Goal: Task Accomplishment & Management: Use online tool/utility

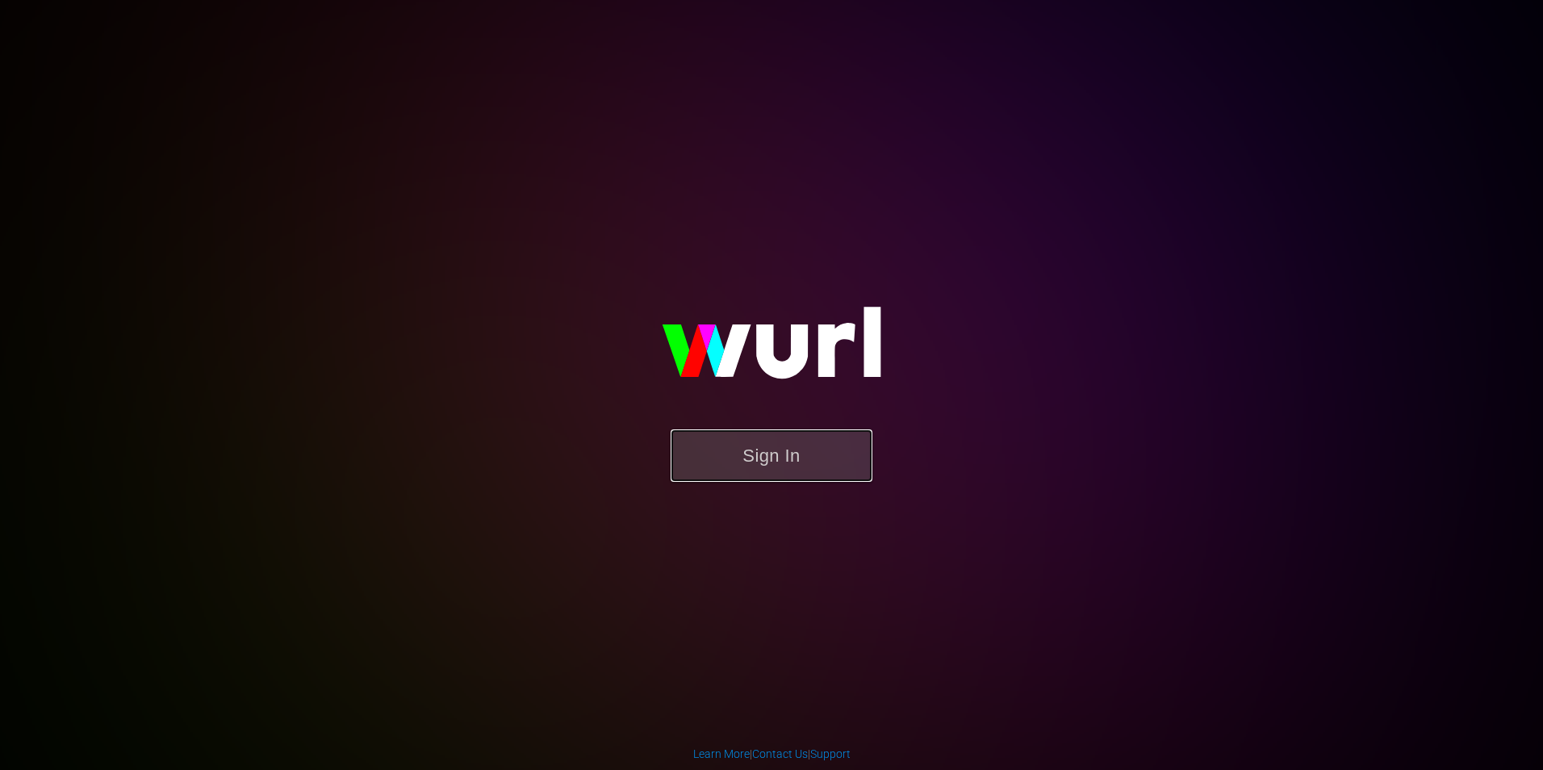
click at [815, 462] on button "Sign In" at bounding box center [772, 455] width 202 height 52
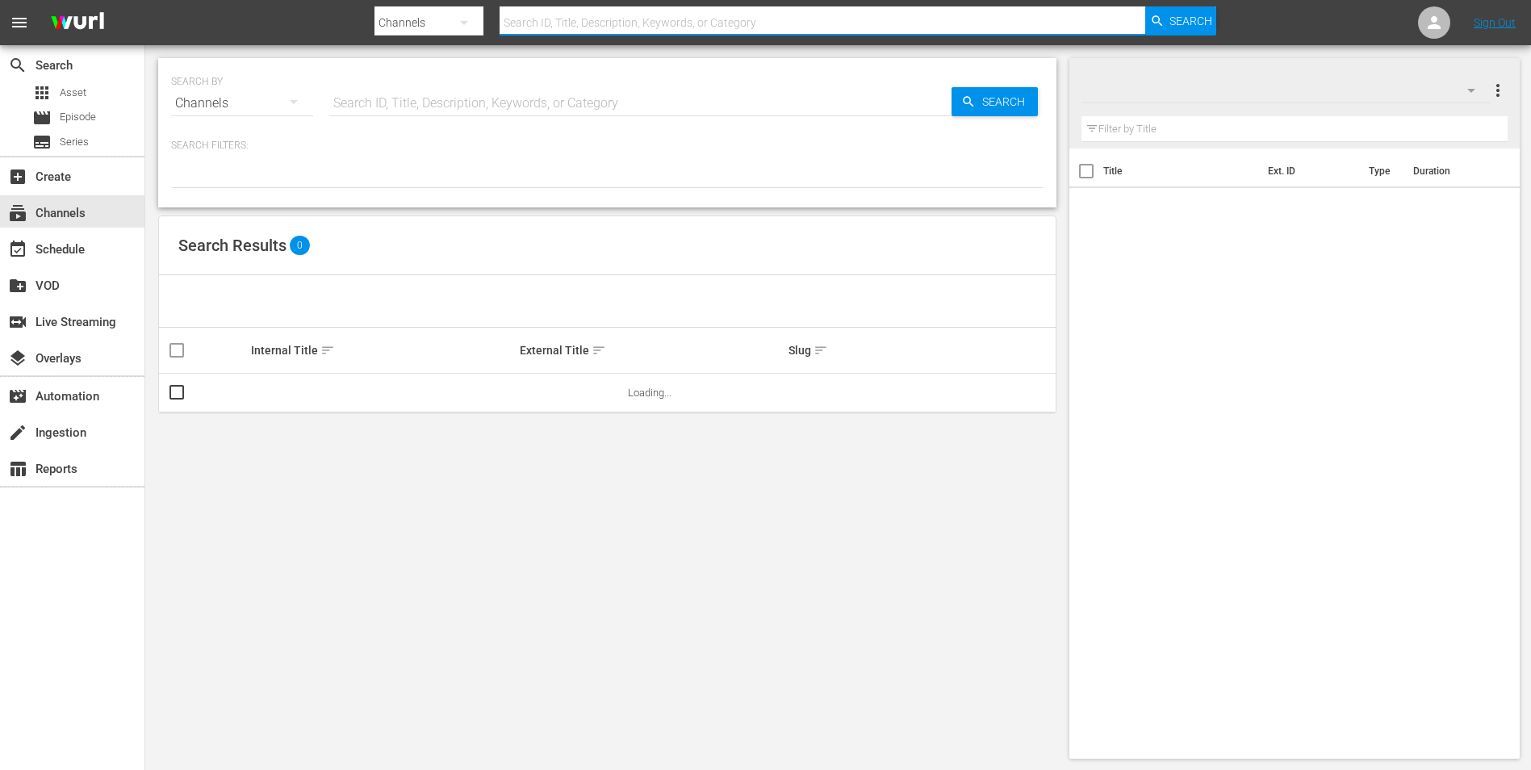
click at [627, 20] on input "text" at bounding box center [823, 22] width 646 height 39
type input "stories by"
type input "stories by amc"
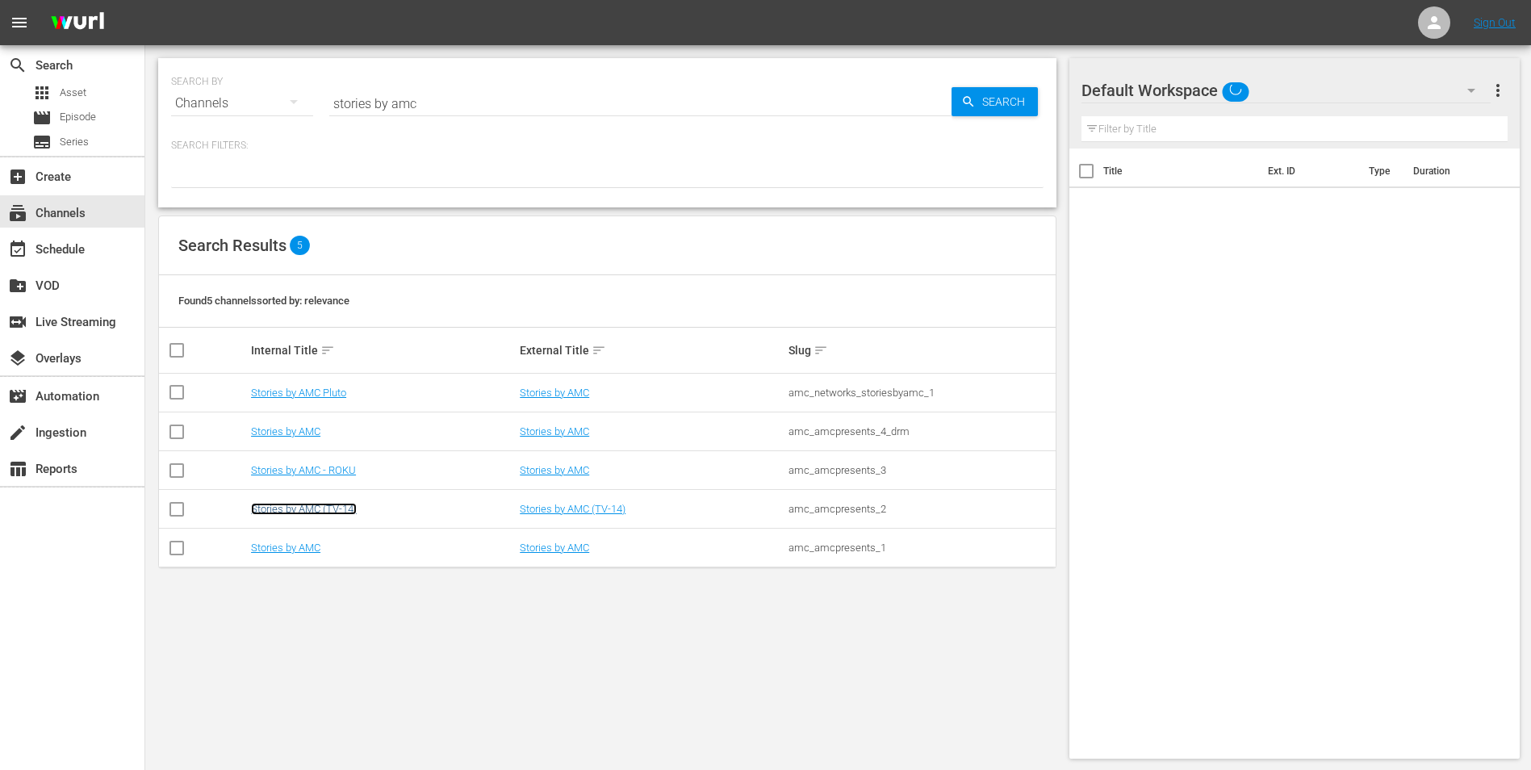
click at [319, 508] on link "Stories by AMC (TV-14)" at bounding box center [304, 509] width 106 height 12
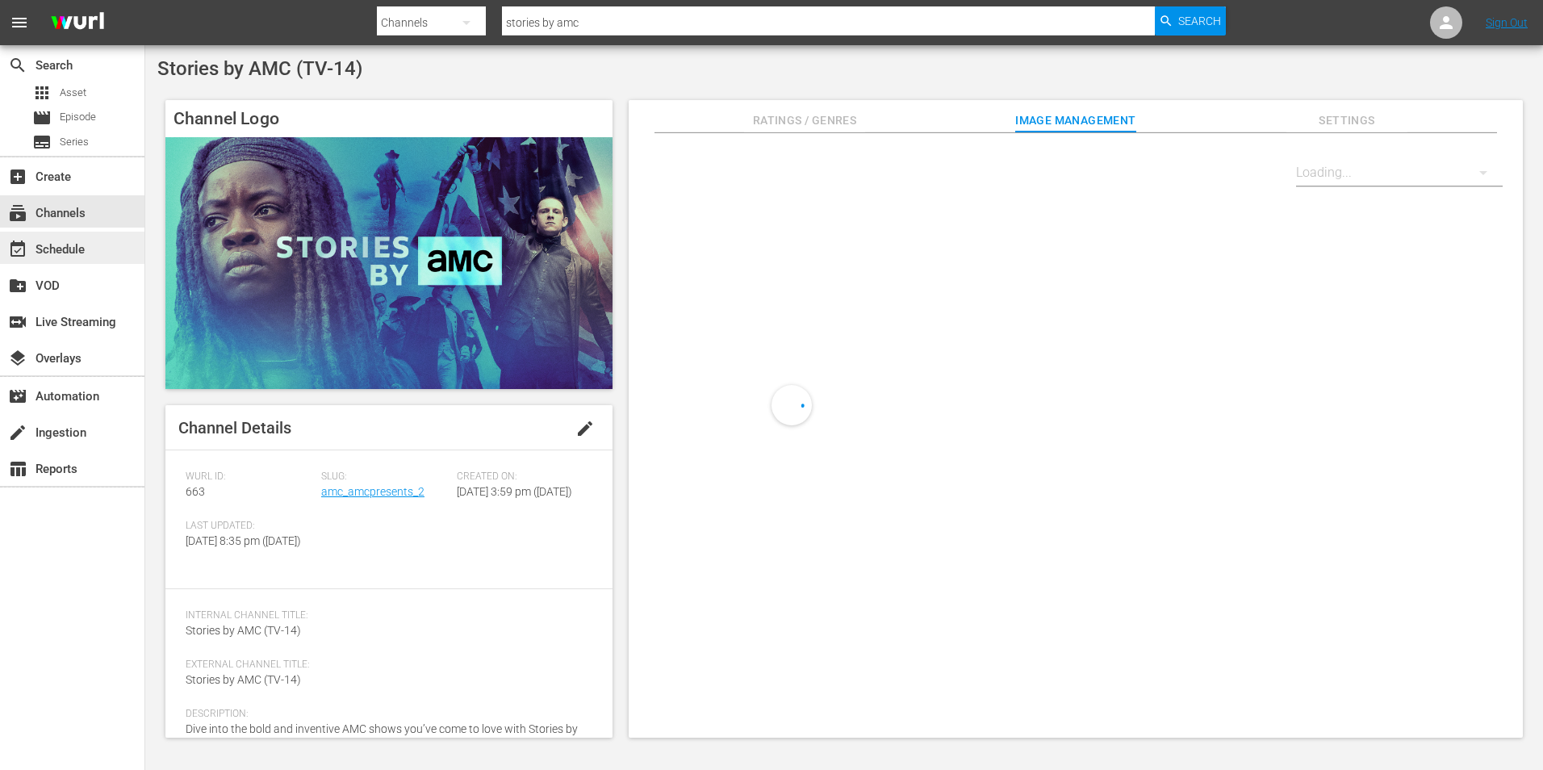
click at [73, 240] on div "event_available Schedule" at bounding box center [45, 247] width 90 height 15
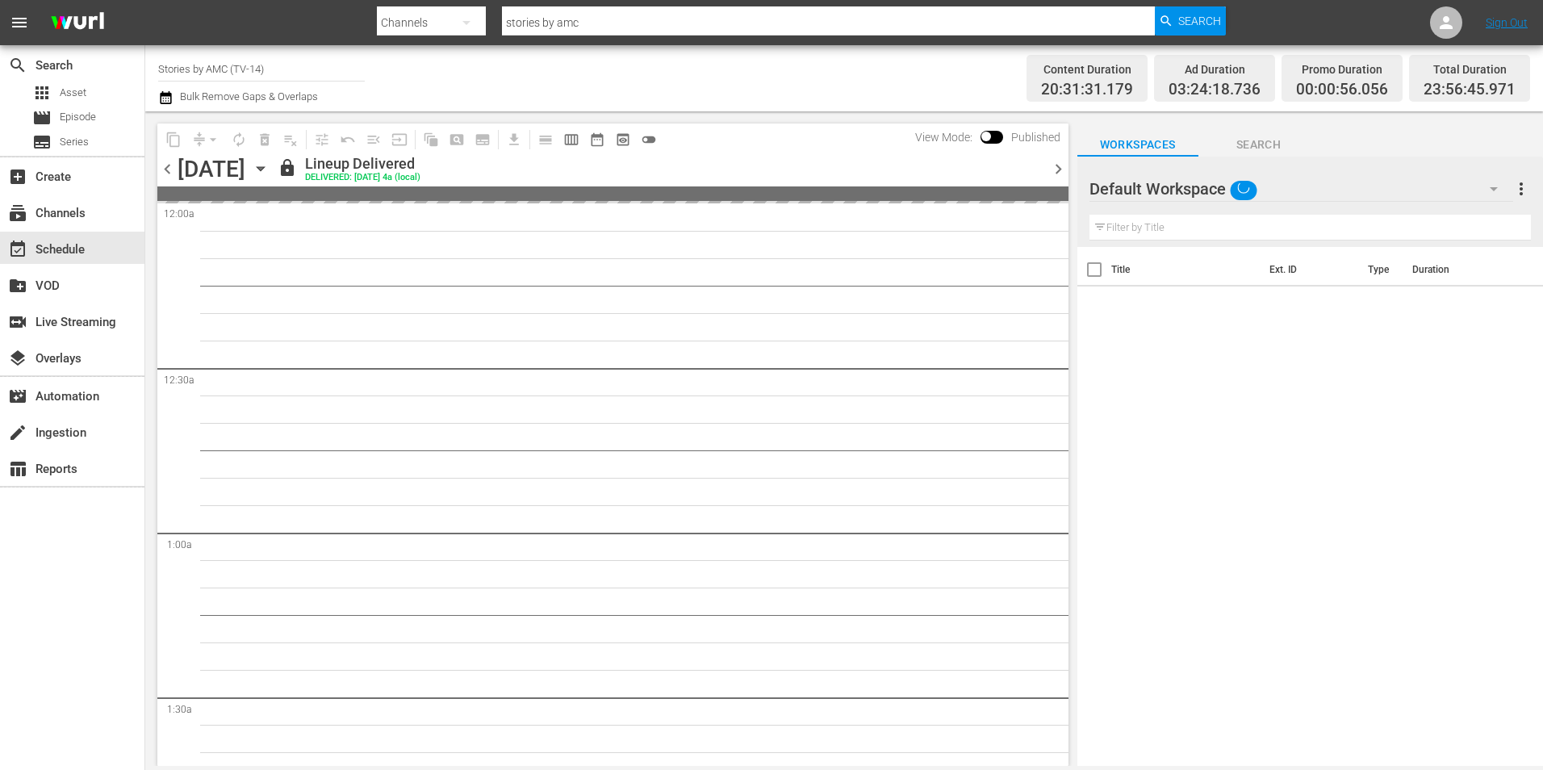
click at [270, 169] on icon "button" at bounding box center [261, 169] width 18 height 18
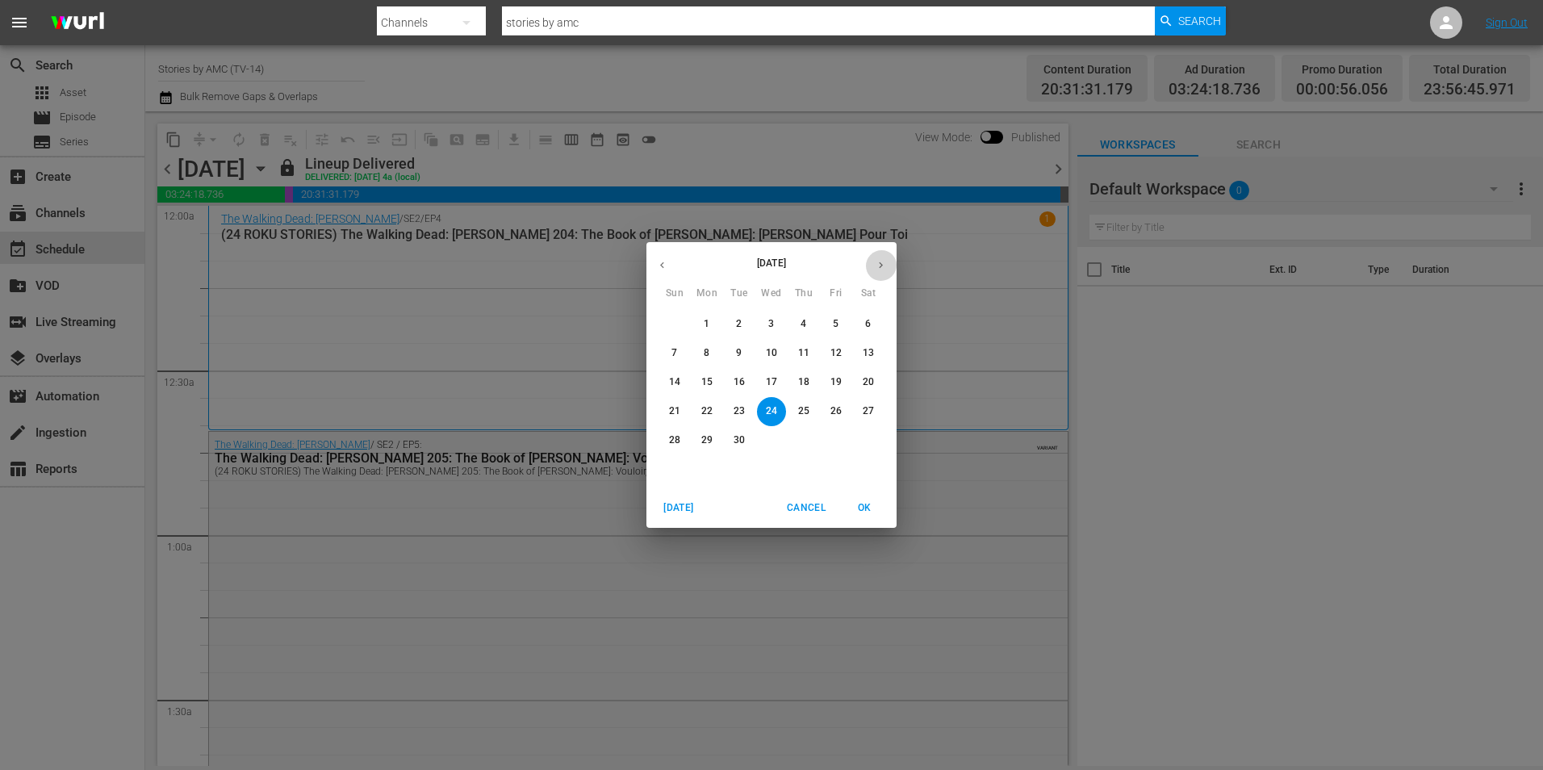
click at [876, 265] on icon "button" at bounding box center [881, 265] width 12 height 12
click at [676, 347] on p "5" at bounding box center [674, 353] width 6 height 14
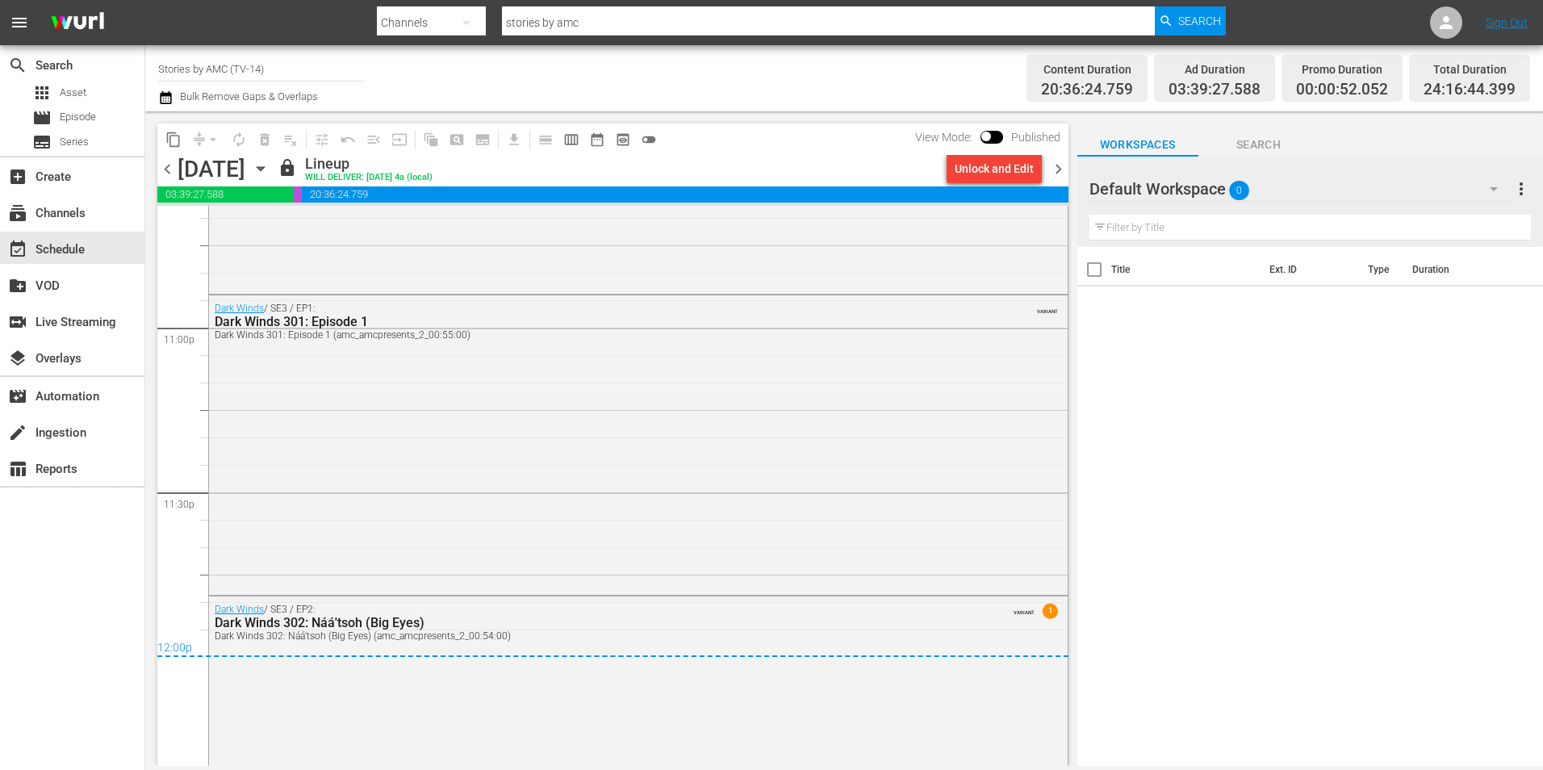
scroll to position [7577, 0]
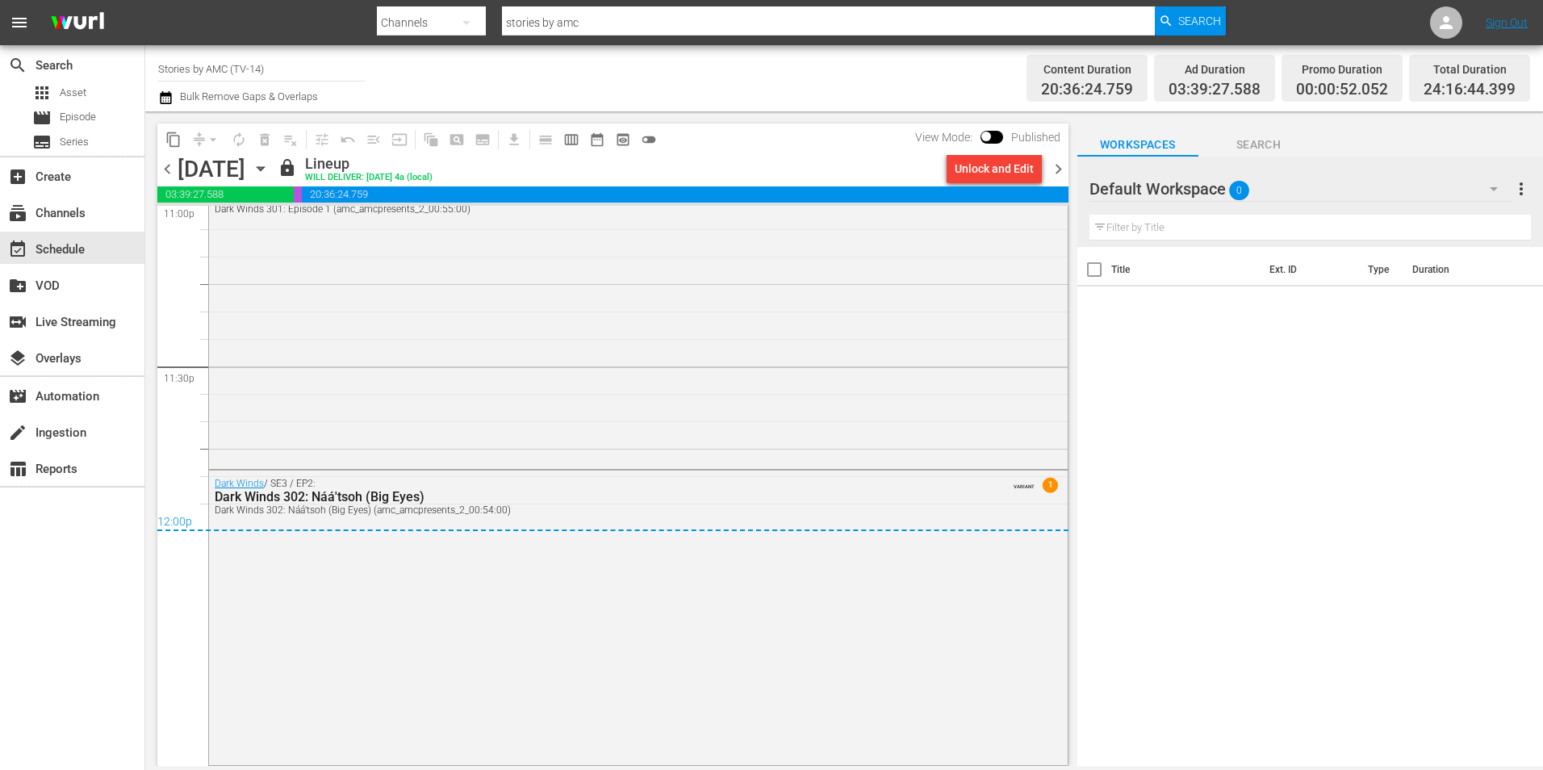
click at [270, 172] on icon "button" at bounding box center [261, 169] width 18 height 18
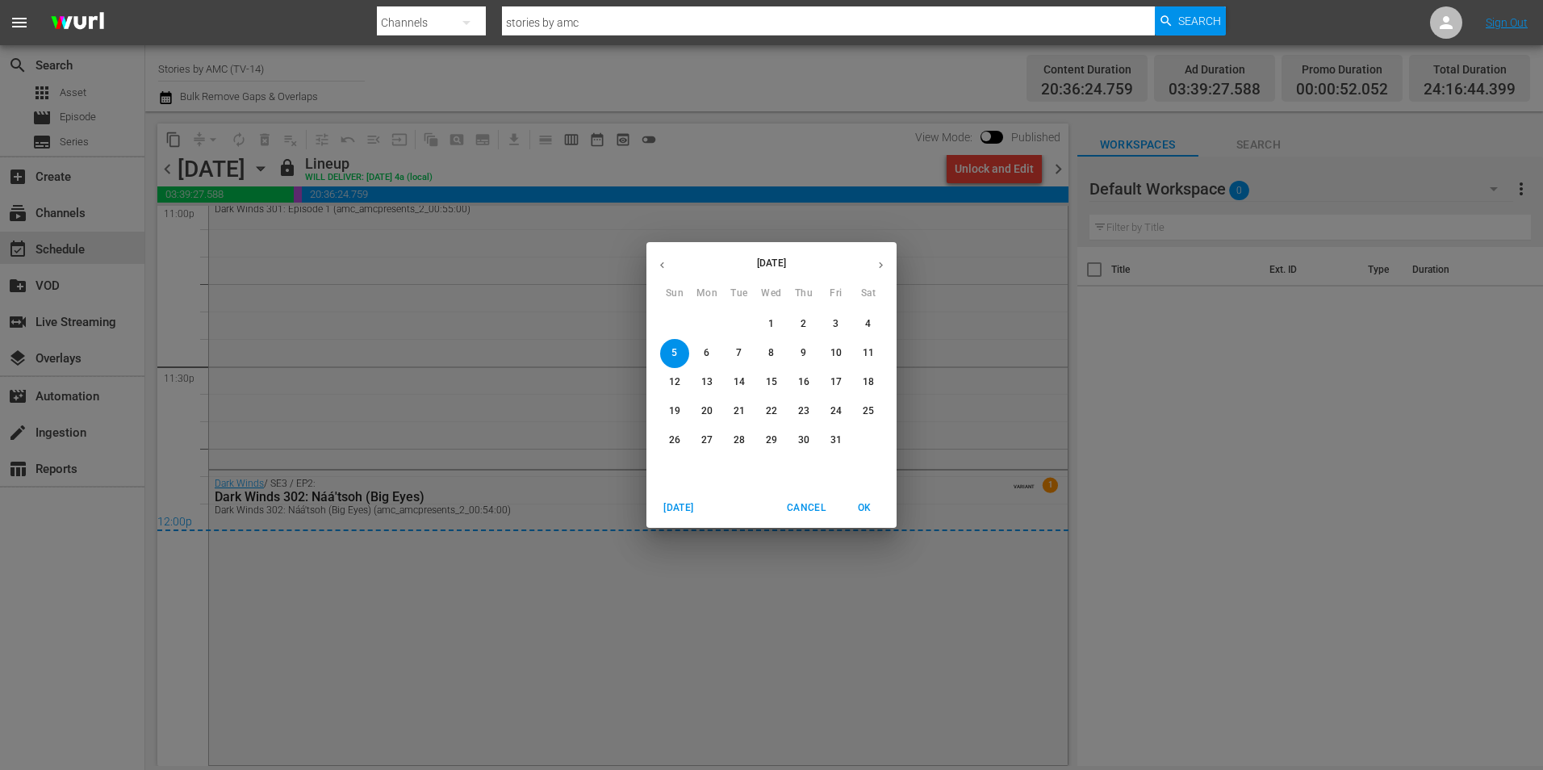
click at [711, 351] on span "6" at bounding box center [706, 353] width 29 height 14
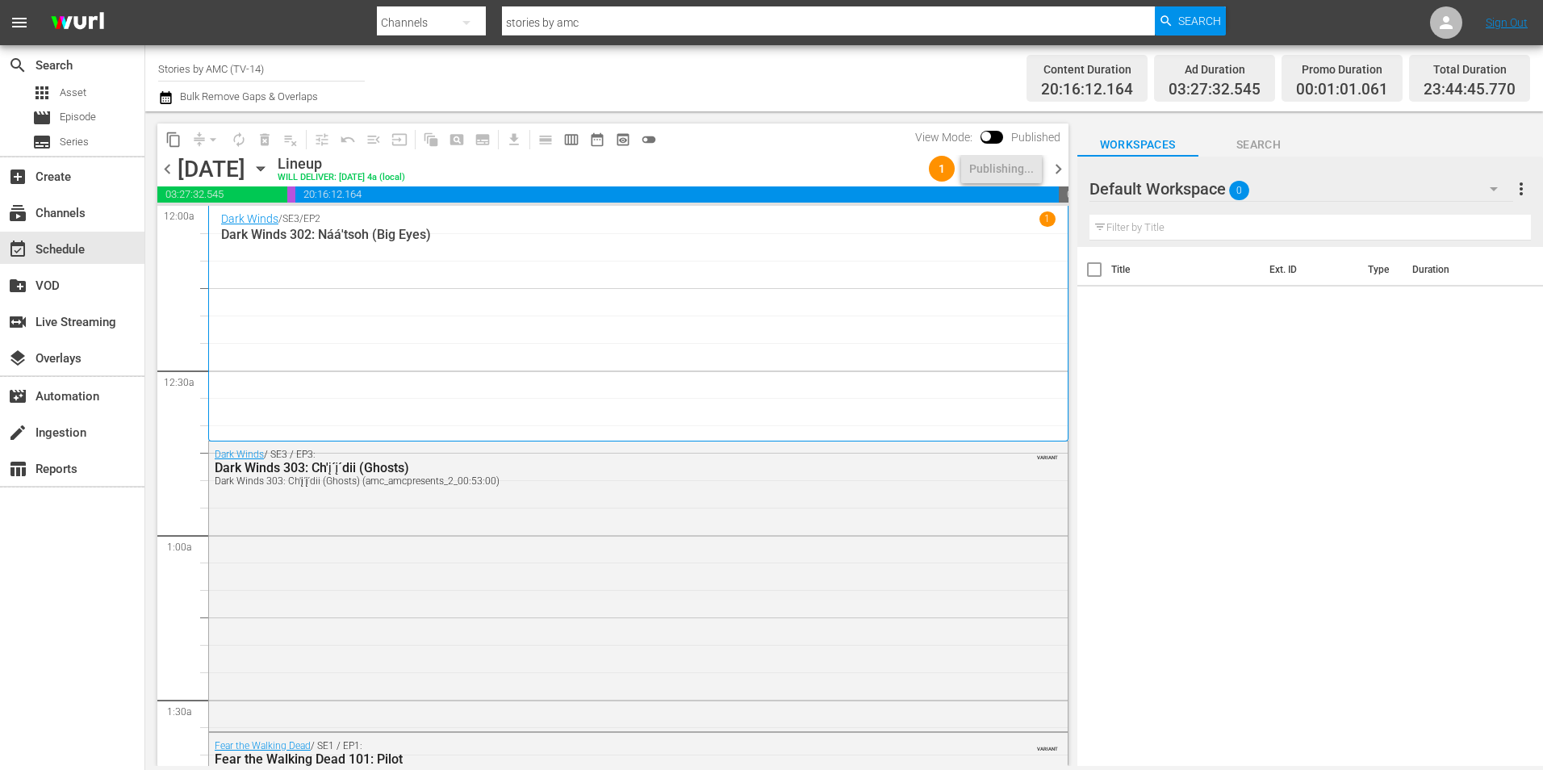
click at [270, 177] on icon "button" at bounding box center [261, 169] width 18 height 18
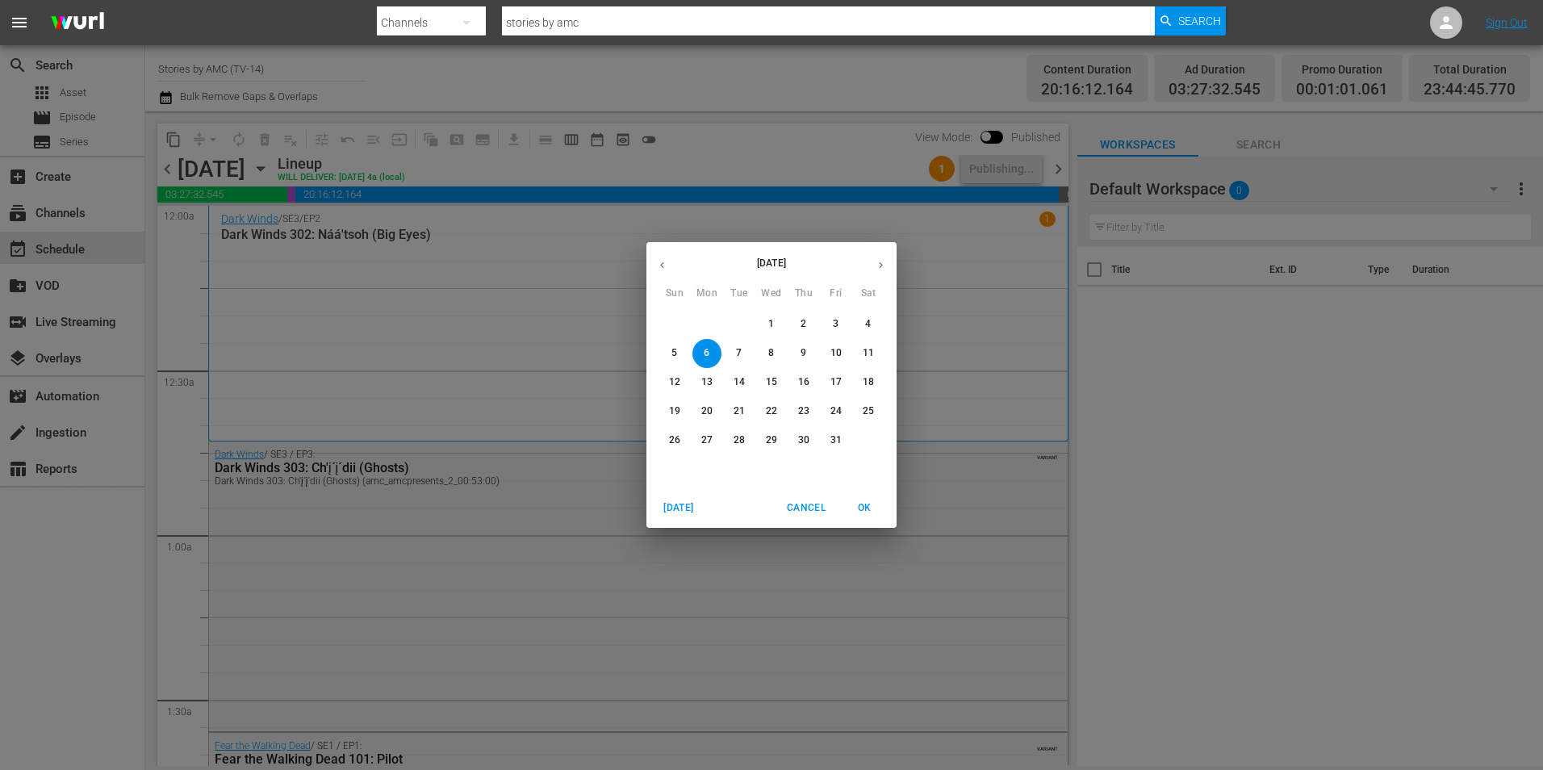
click at [733, 353] on span "7" at bounding box center [739, 353] width 29 height 14
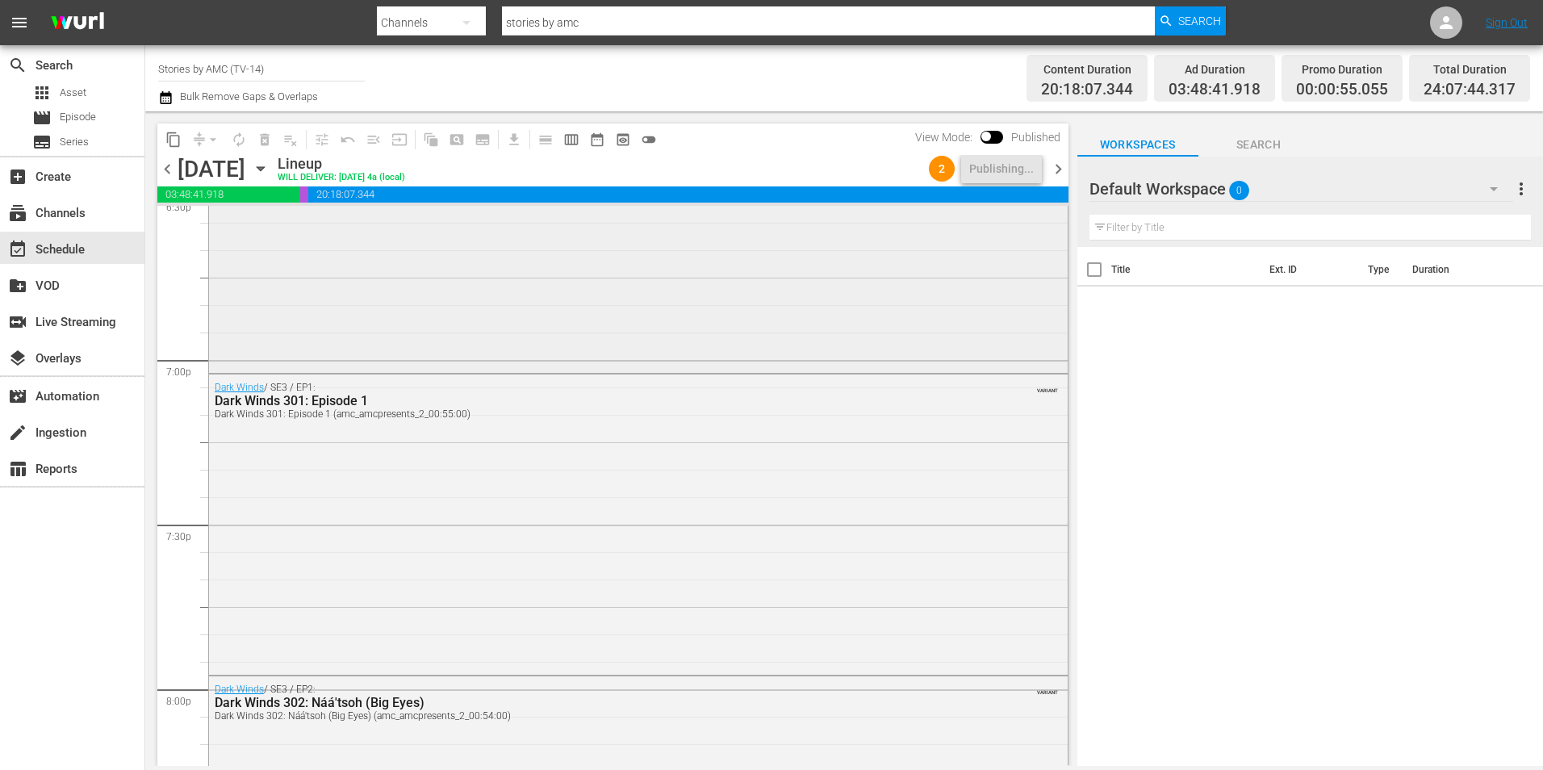
scroll to position [6077, 0]
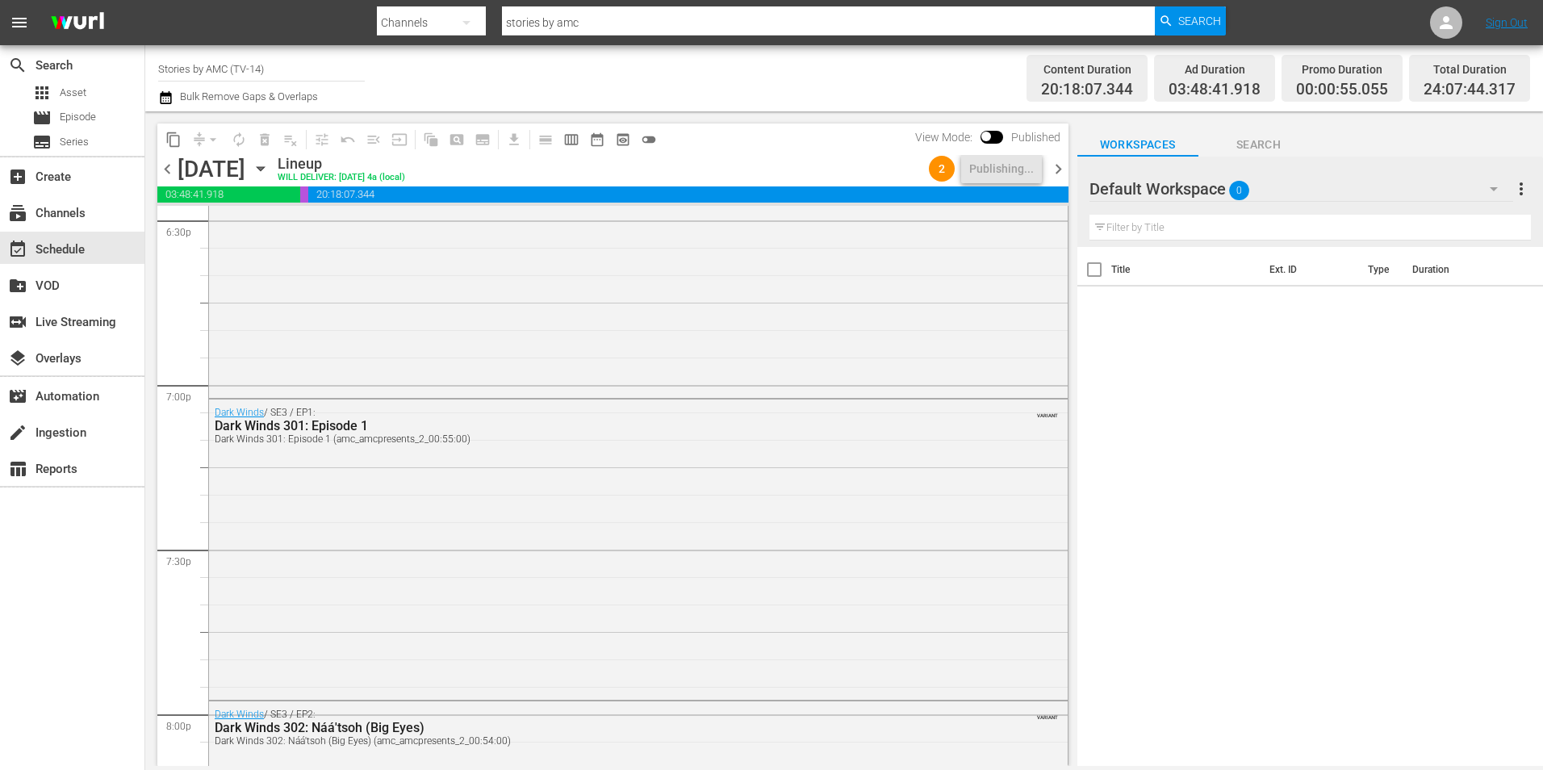
click at [270, 166] on icon "button" at bounding box center [261, 169] width 18 height 18
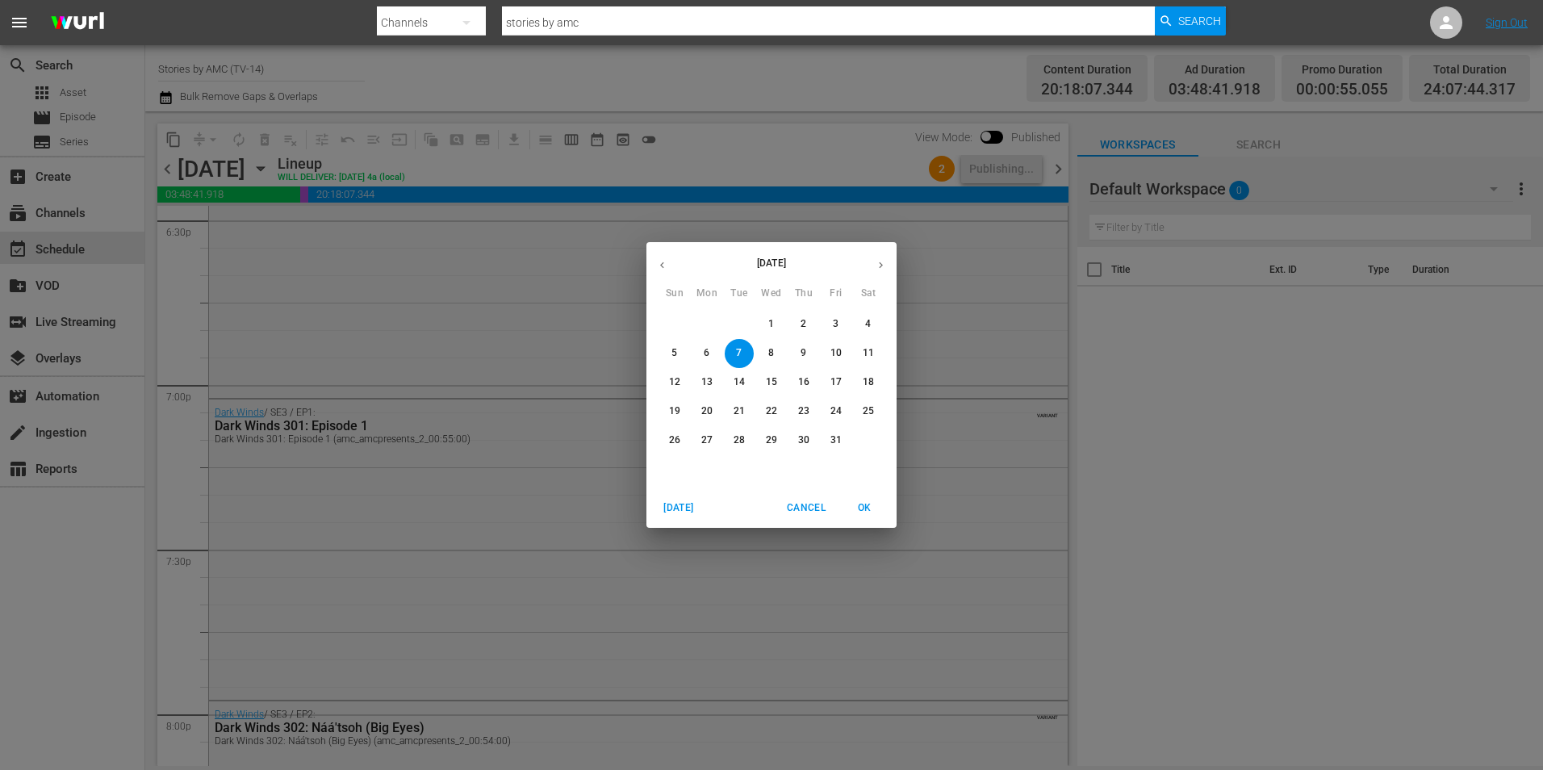
click at [764, 356] on span "8" at bounding box center [771, 353] width 29 height 14
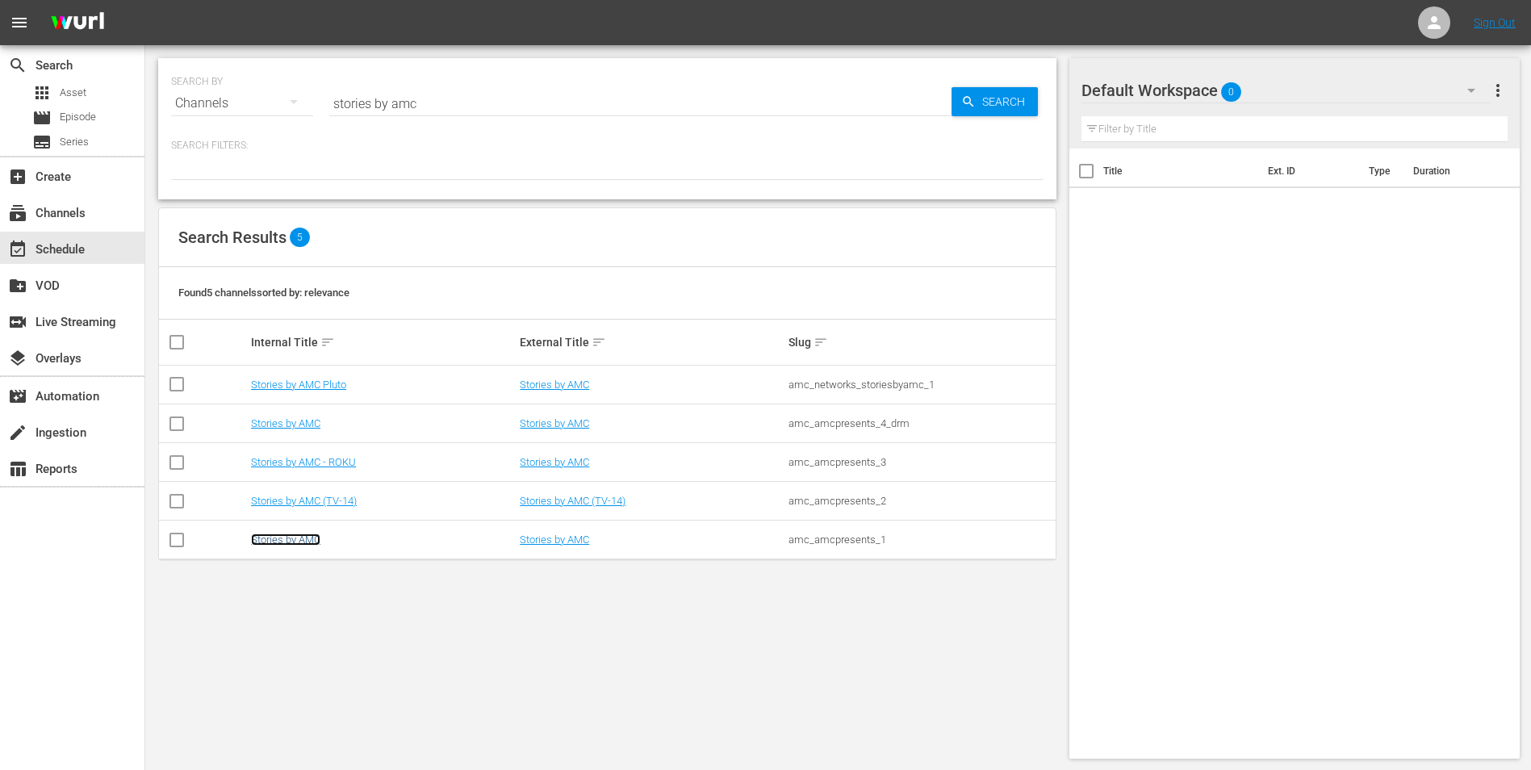
click at [309, 539] on link "Stories by AMC" at bounding box center [285, 539] width 69 height 12
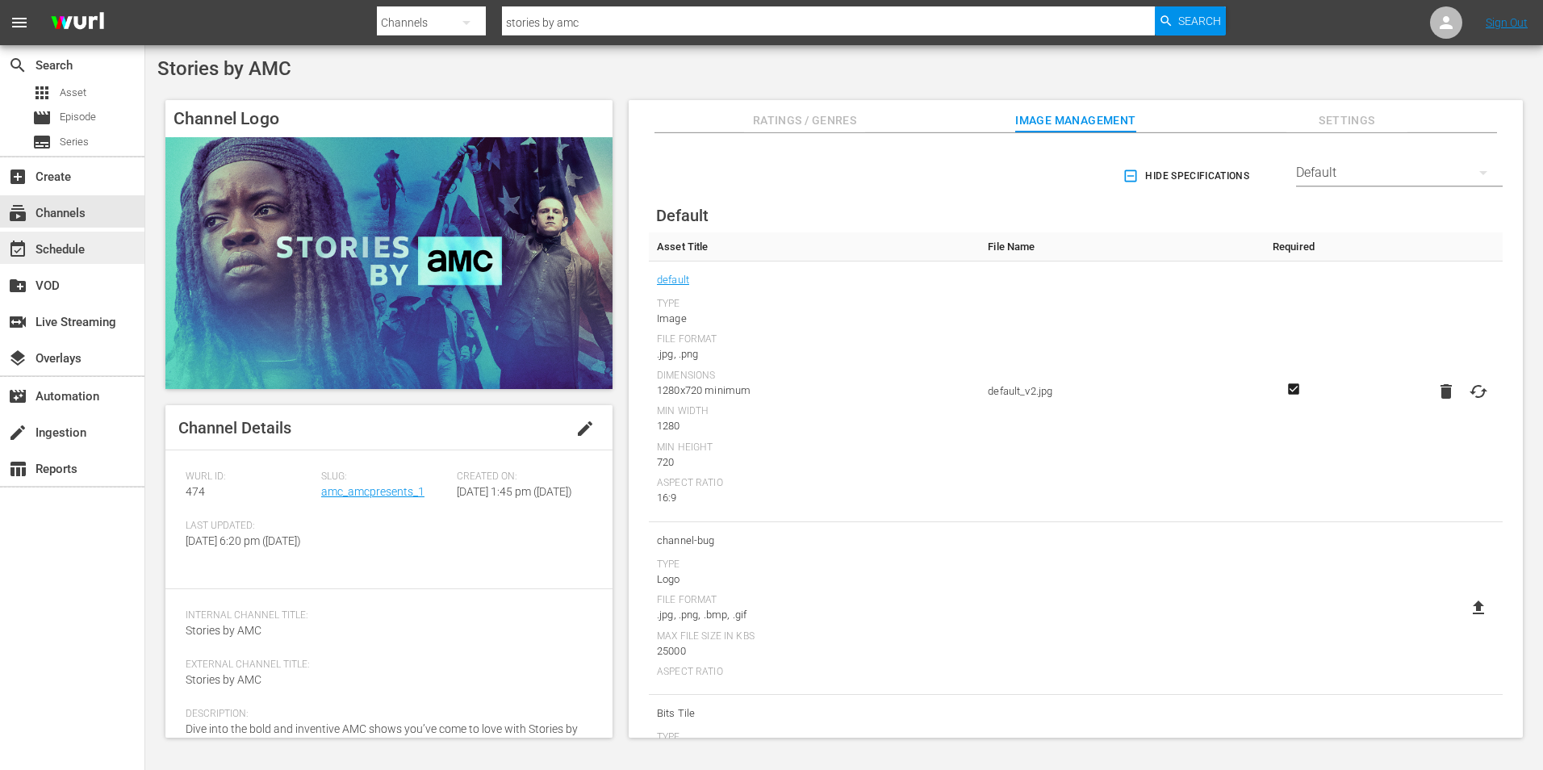
click at [98, 252] on div "event_available Schedule" at bounding box center [72, 248] width 144 height 32
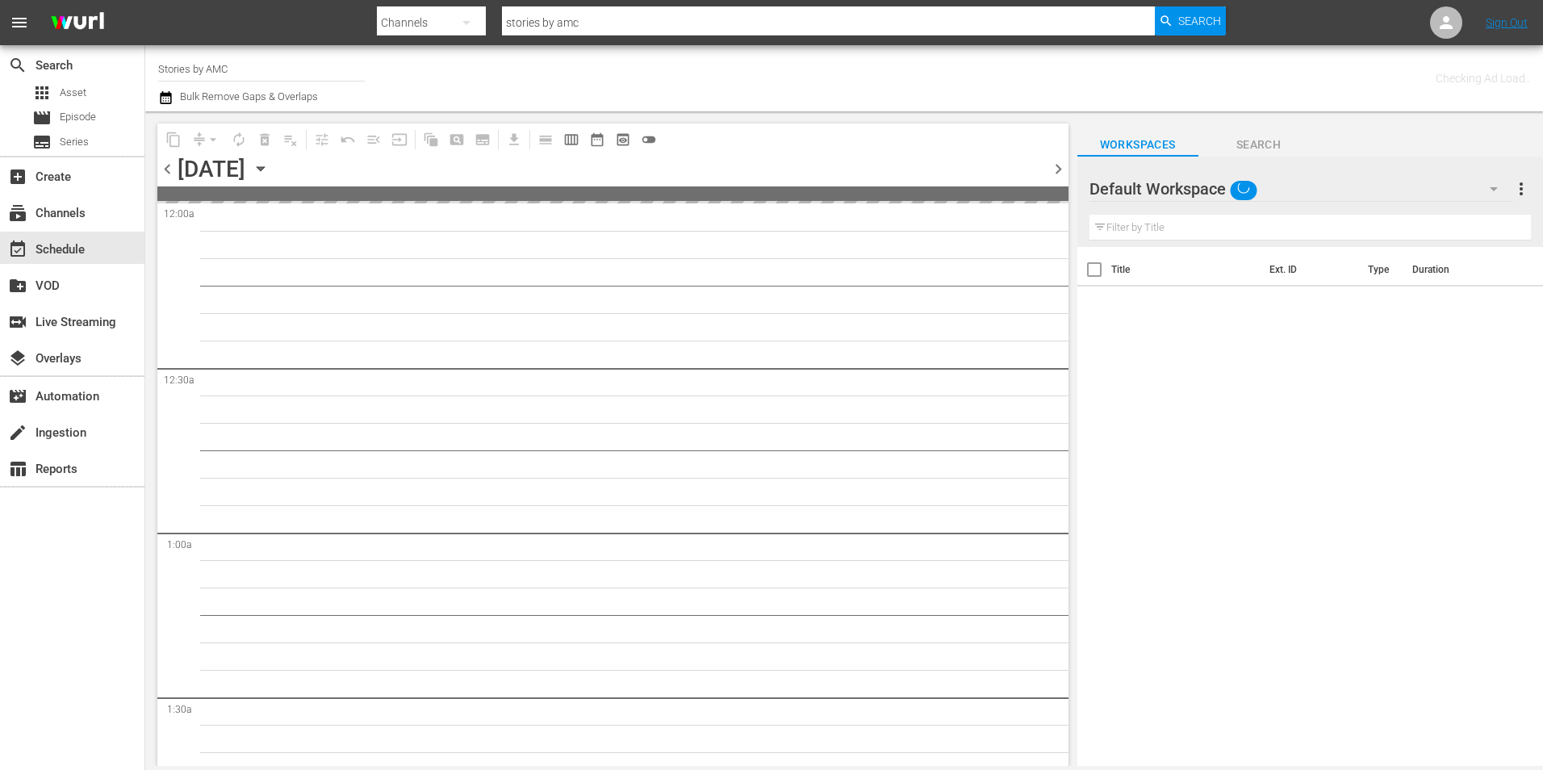
click at [270, 173] on icon "button" at bounding box center [261, 169] width 18 height 18
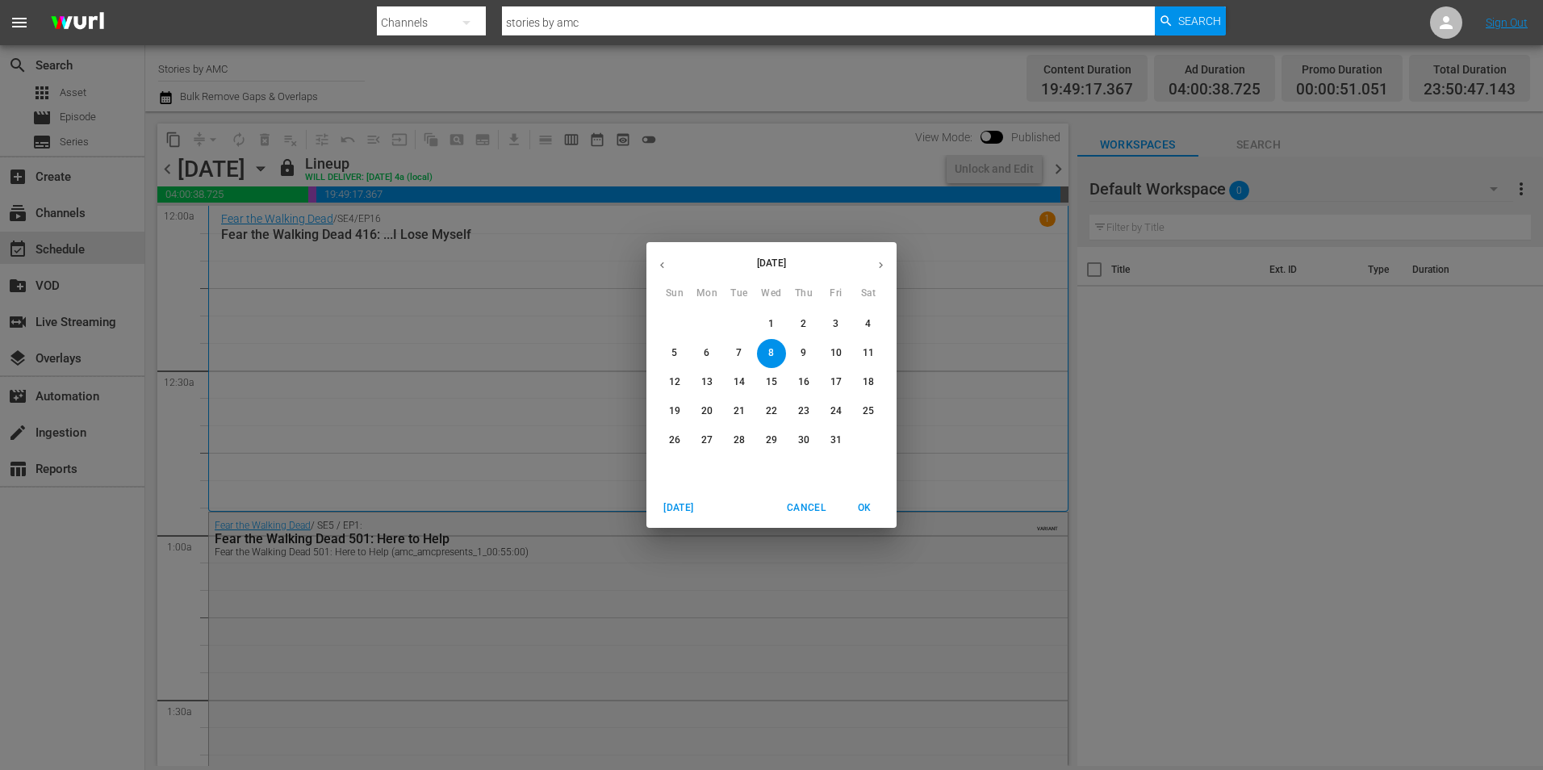
click at [735, 379] on p "14" at bounding box center [739, 382] width 11 height 14
